Goal: Find specific page/section: Find specific page/section

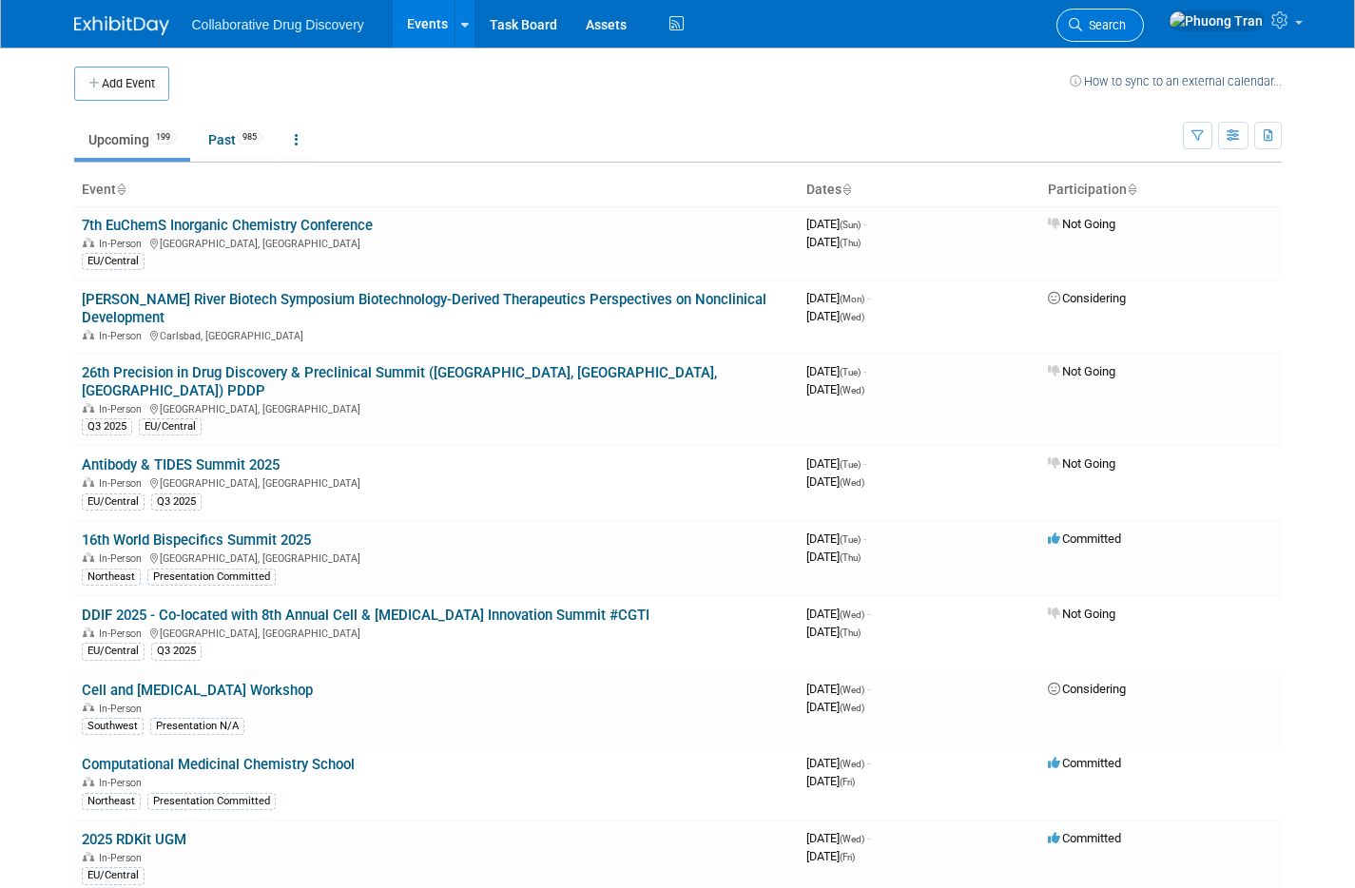
click at [1144, 29] on link "Search" at bounding box center [1100, 25] width 87 height 33
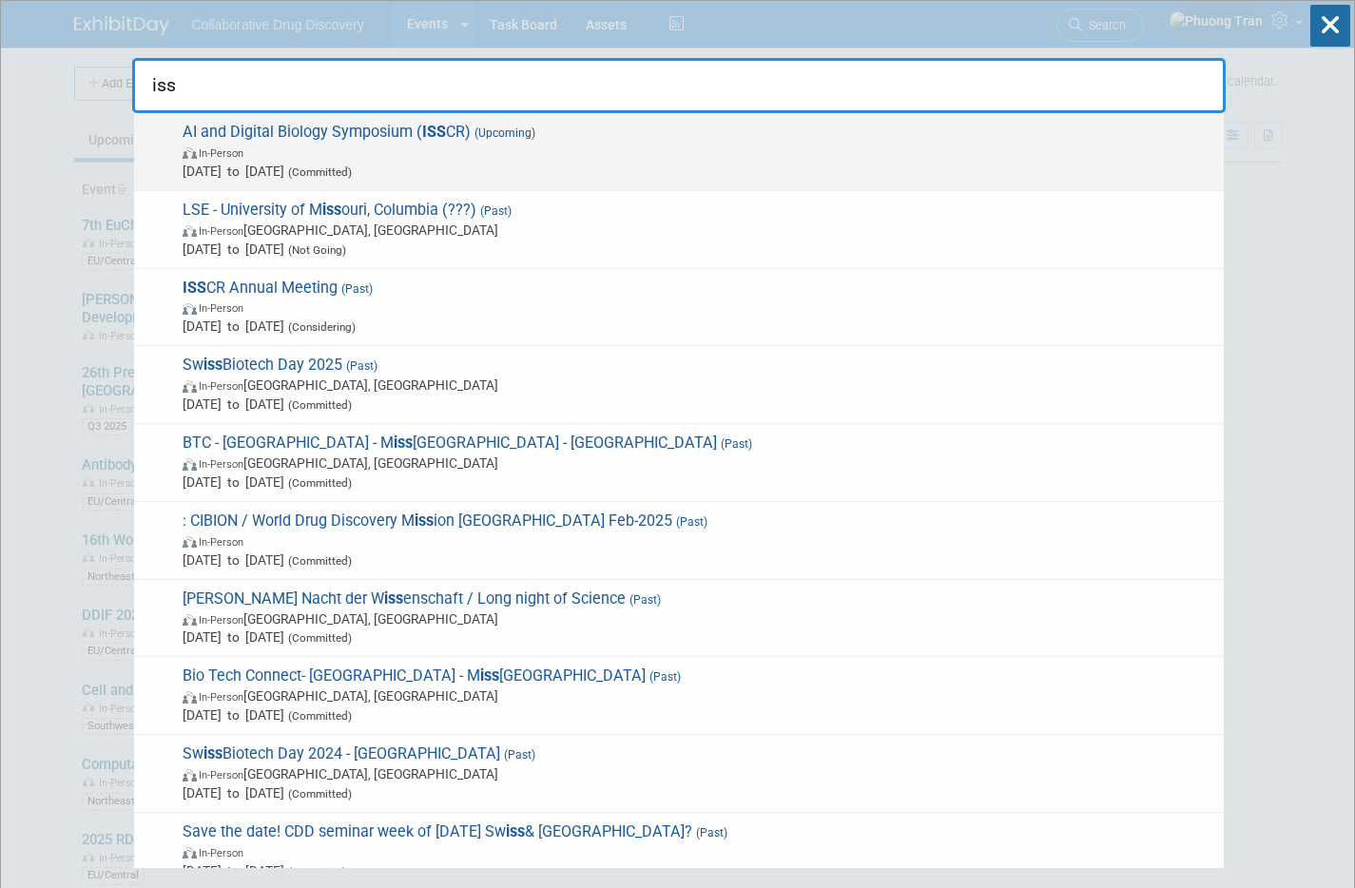
type input "iss"
click at [478, 154] on span "In-Person" at bounding box center [699, 152] width 1032 height 19
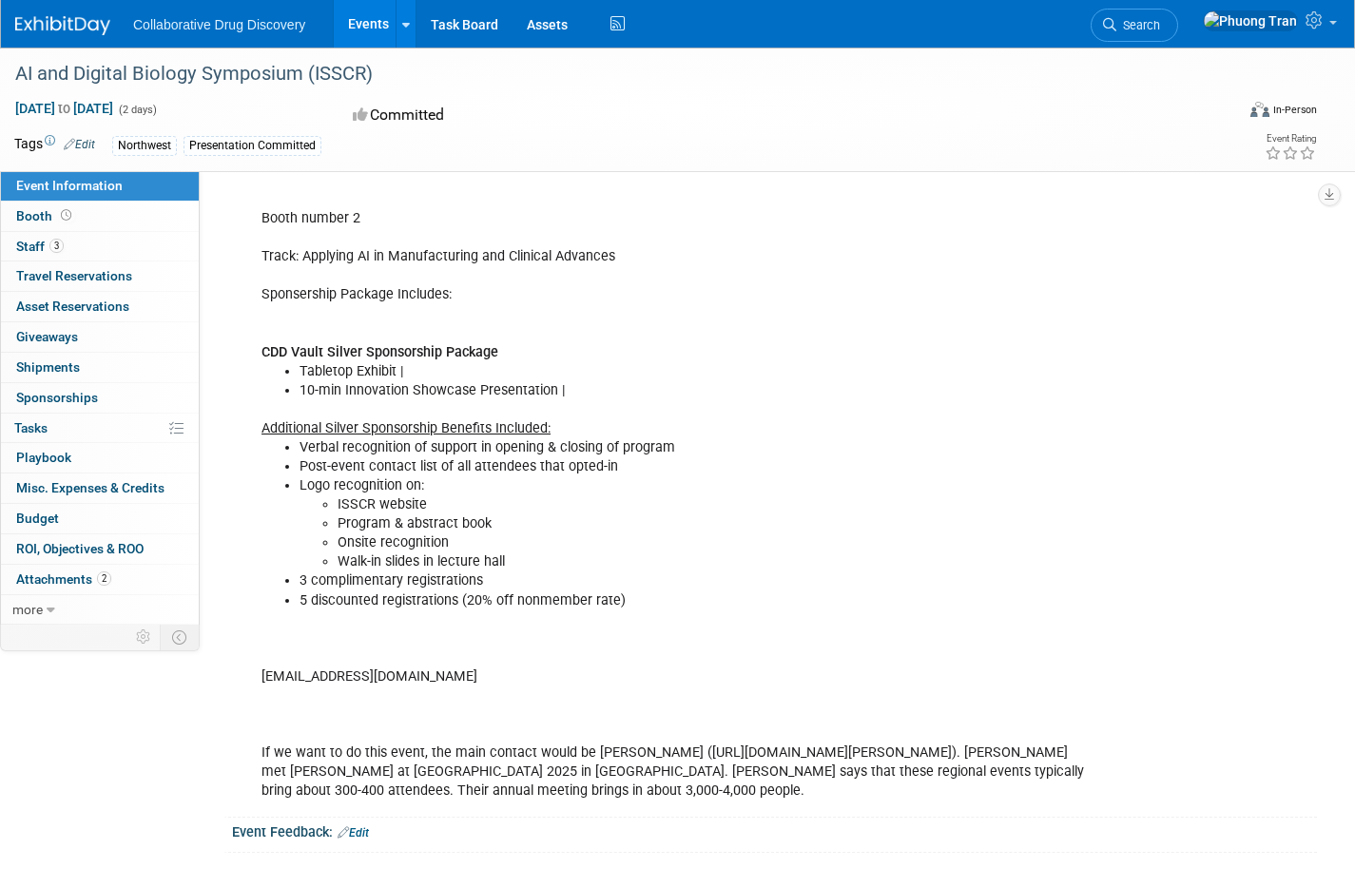
scroll to position [620, 0]
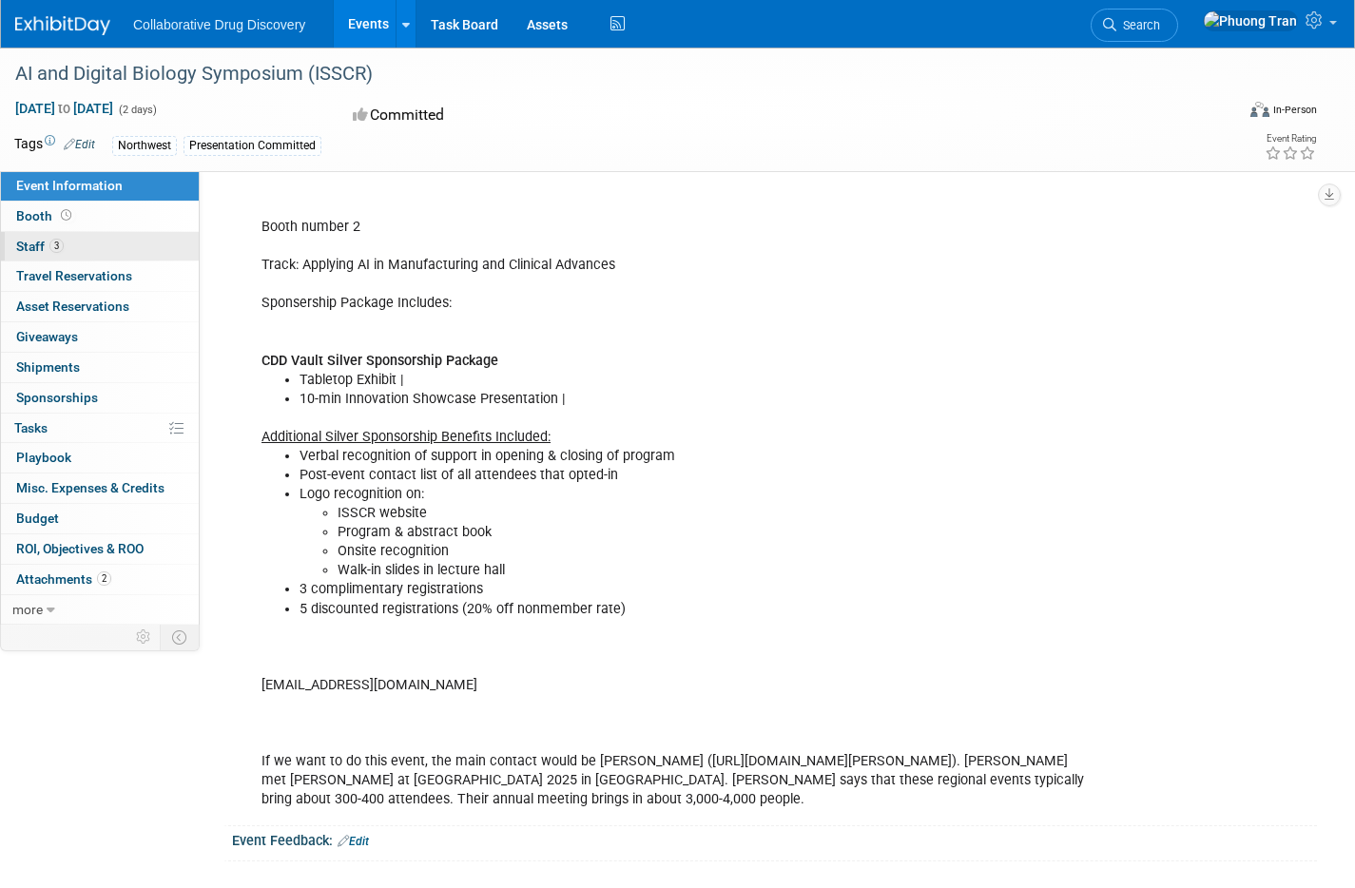
click at [56, 243] on span "3" at bounding box center [56, 246] width 14 height 14
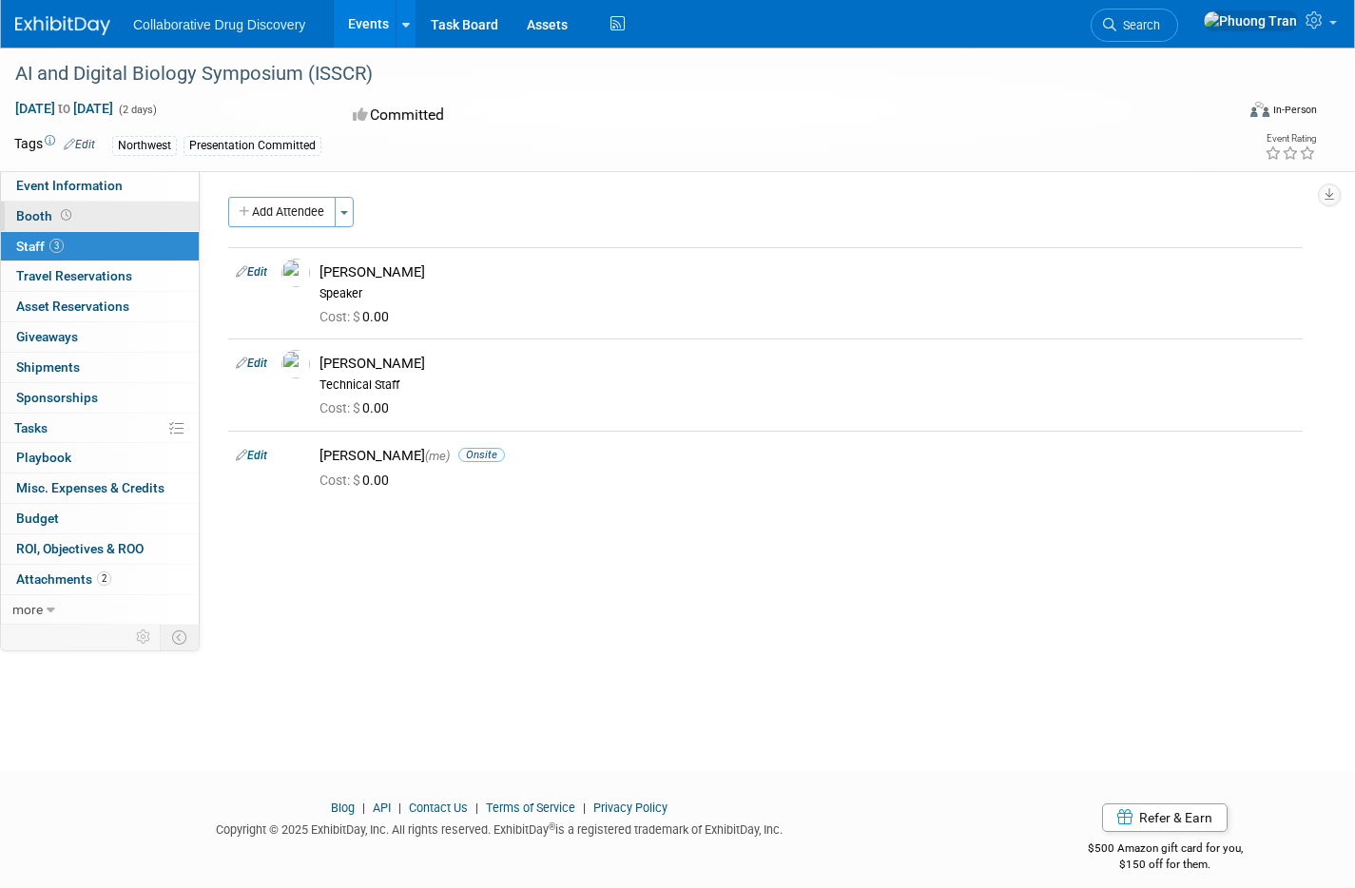
click at [100, 228] on link "Booth" at bounding box center [100, 216] width 198 height 29
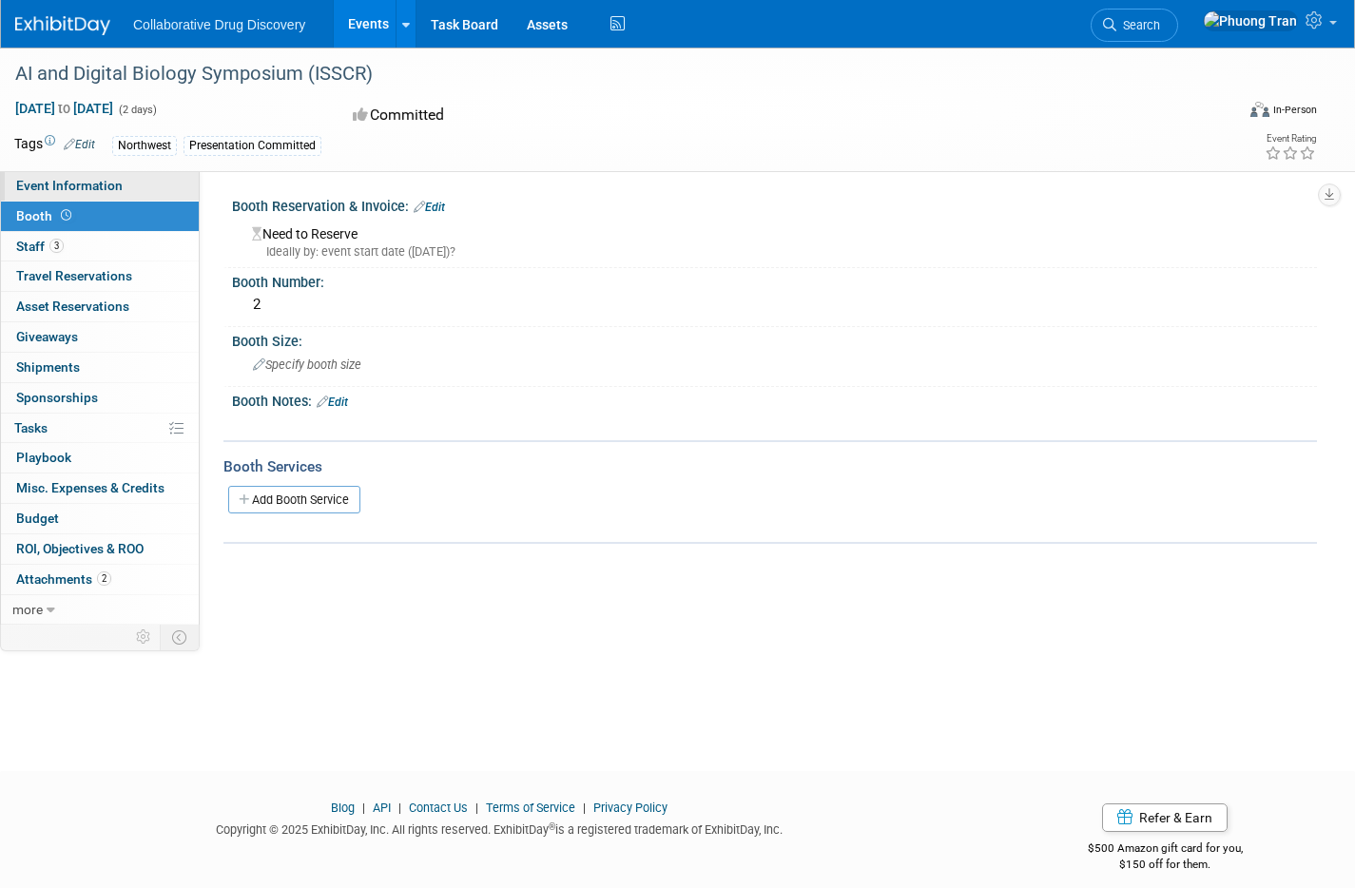
click at [50, 181] on span "Event Information" at bounding box center [69, 185] width 107 height 15
